Goal: Complete application form

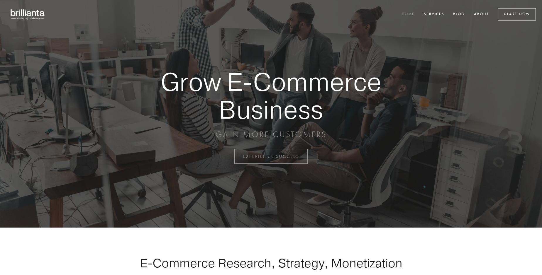
scroll to position [1537, 0]
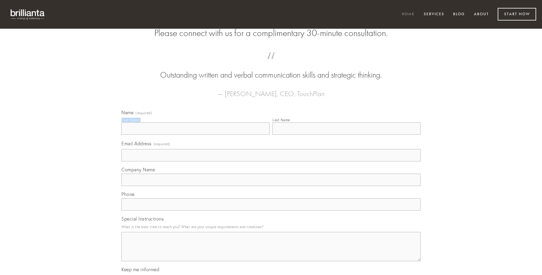
type input "[PERSON_NAME]"
click at [346, 135] on input "Last Name" at bounding box center [346, 129] width 148 height 12
type input "[PERSON_NAME]"
click at [271, 162] on input "Email Address (required)" at bounding box center [270, 155] width 299 height 12
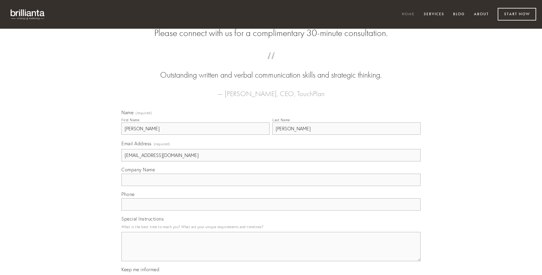
type input "[EMAIL_ADDRESS][DOMAIN_NAME]"
click at [271, 186] on input "Company Name" at bounding box center [270, 180] width 299 height 12
type input "tergeo"
click at [271, 211] on input "text" at bounding box center [270, 204] width 299 height 12
click at [271, 252] on textarea "Special Instructions" at bounding box center [270, 246] width 299 height 29
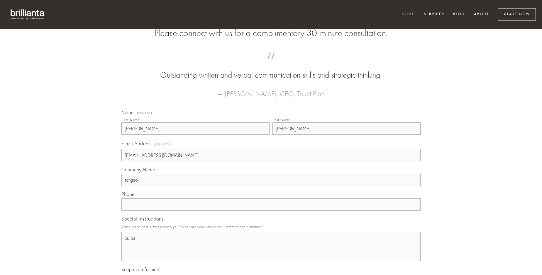
type textarea "culpa"
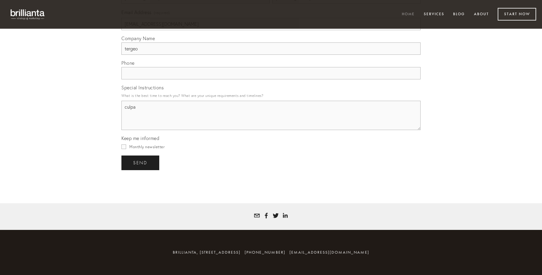
click at [141, 163] on span "send" at bounding box center [140, 162] width 14 height 5
